Goal: Task Accomplishment & Management: Use online tool/utility

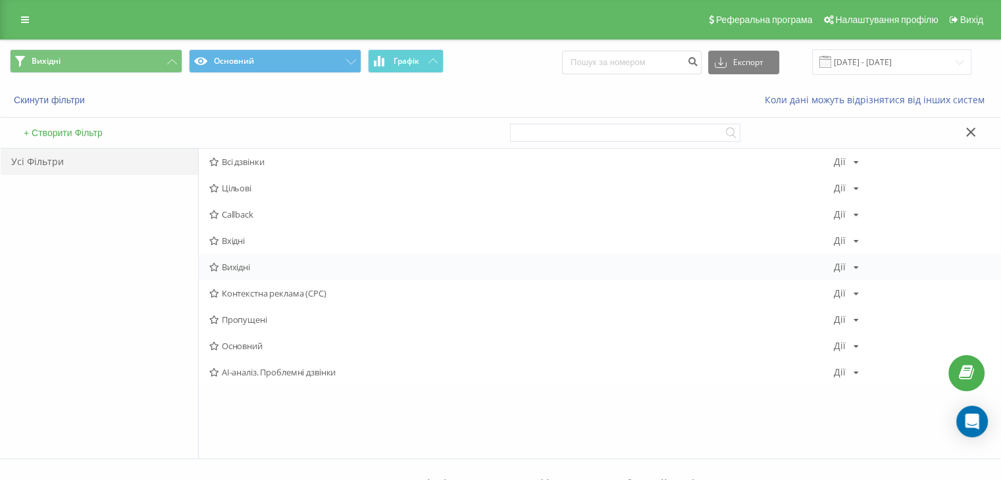
click at [229, 266] on span "Вихідні" at bounding box center [521, 267] width 624 height 9
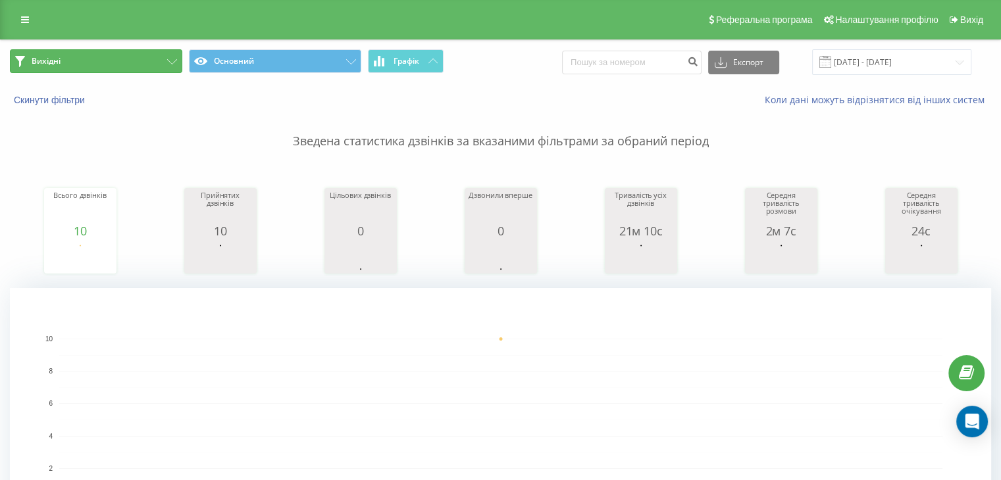
click at [147, 56] on button "Вихідні" at bounding box center [96, 61] width 172 height 24
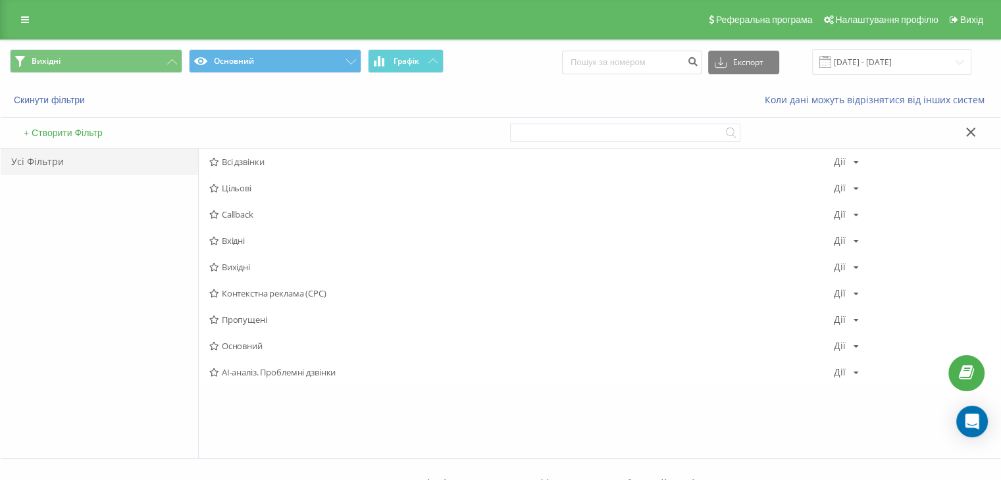
click at [226, 237] on span "Вхідні" at bounding box center [521, 240] width 624 height 9
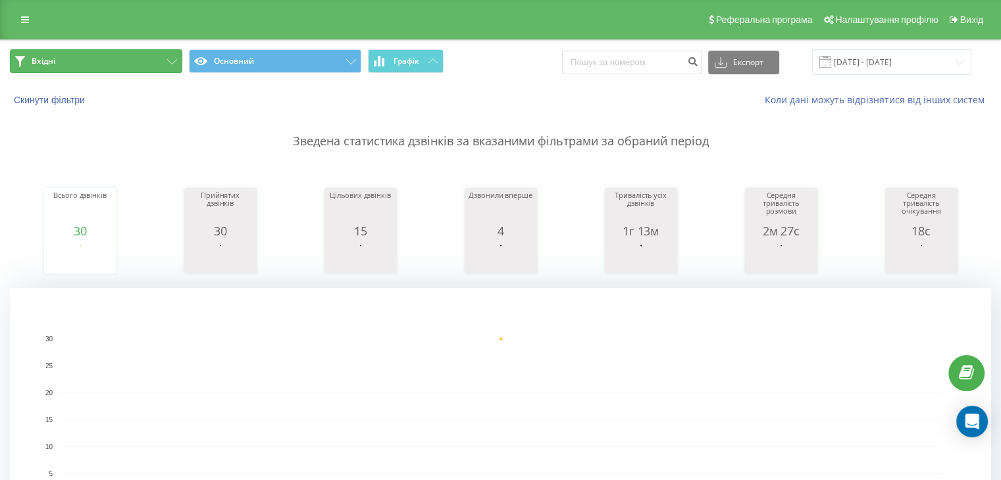
click at [111, 51] on button "Вхідні" at bounding box center [96, 61] width 172 height 24
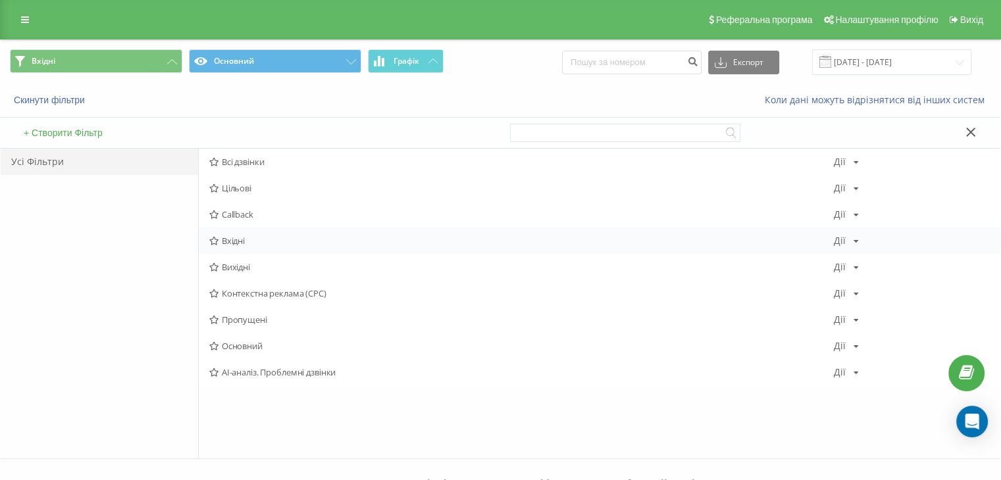
click at [225, 237] on span "Вхідні" at bounding box center [521, 240] width 624 height 9
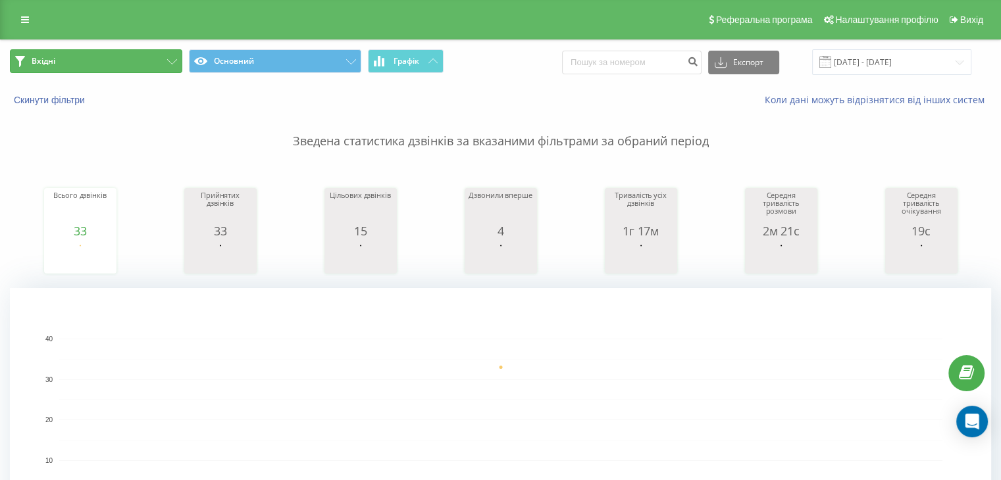
click at [143, 58] on button "Вхідні" at bounding box center [96, 61] width 172 height 24
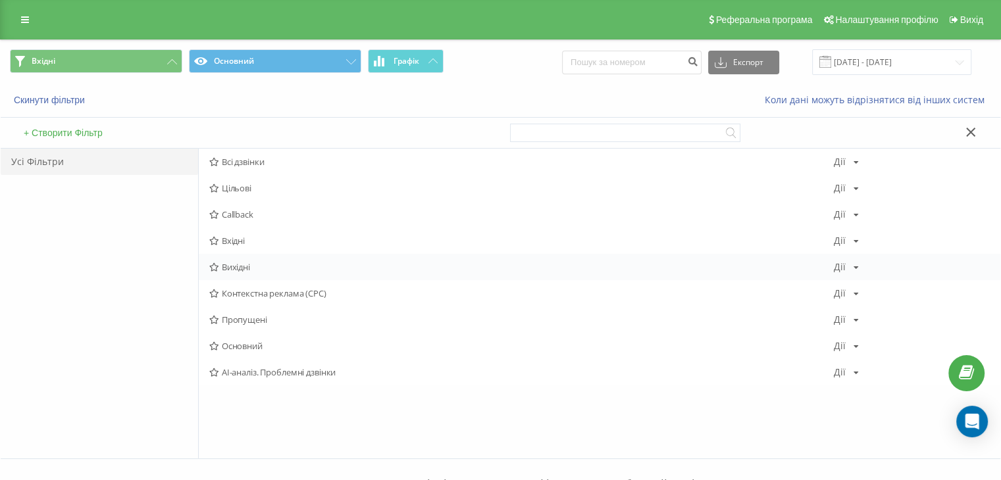
click at [263, 268] on span "Вихідні" at bounding box center [521, 267] width 624 height 9
